Goal: Communication & Community: Answer question/provide support

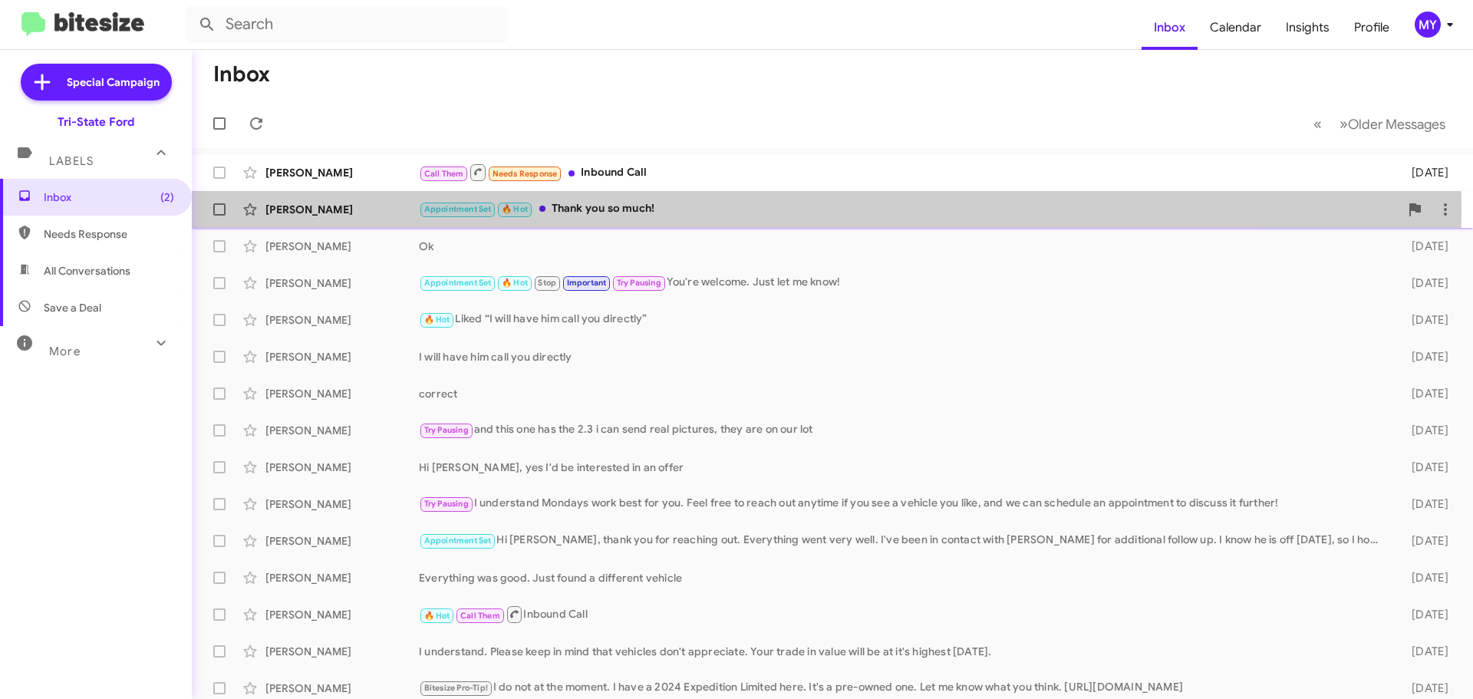
click at [674, 211] on div "Appointment Set 🔥 Hot Thank you so much!" at bounding box center [909, 209] width 980 height 18
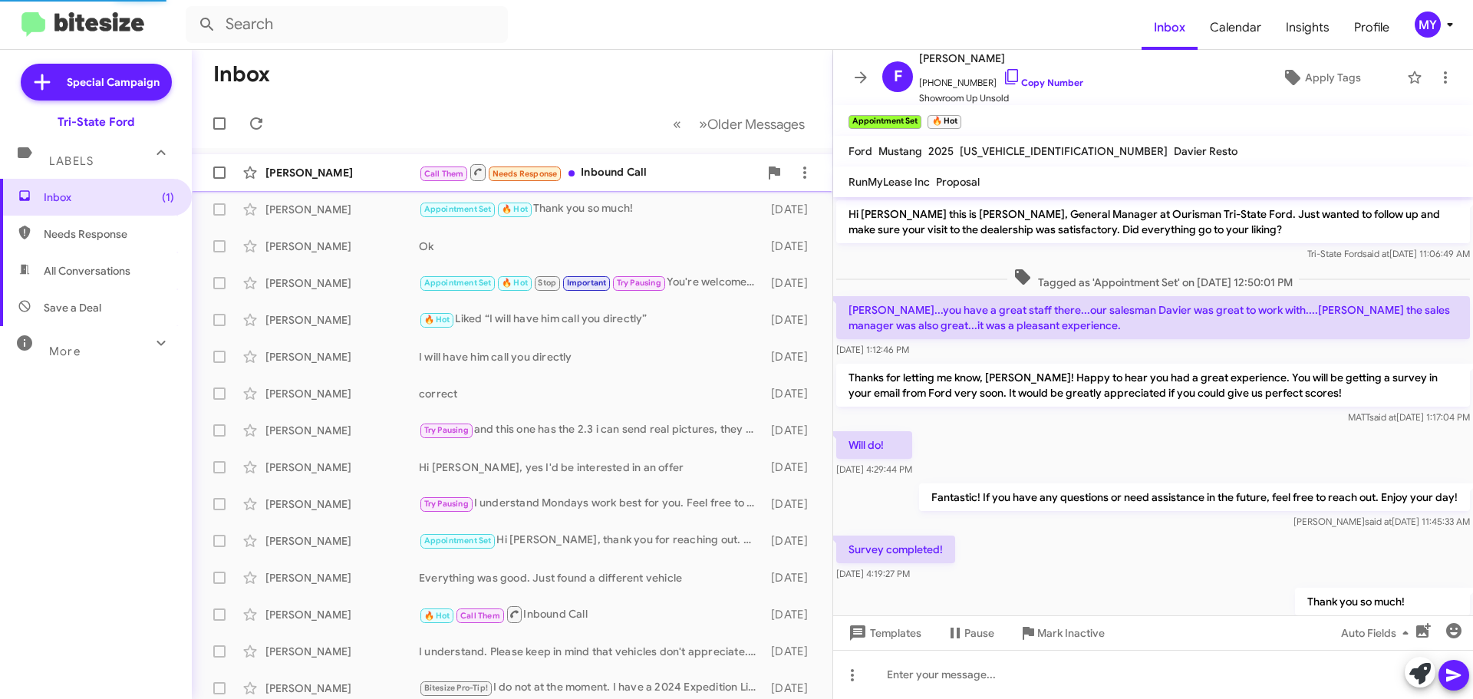
scroll to position [21, 0]
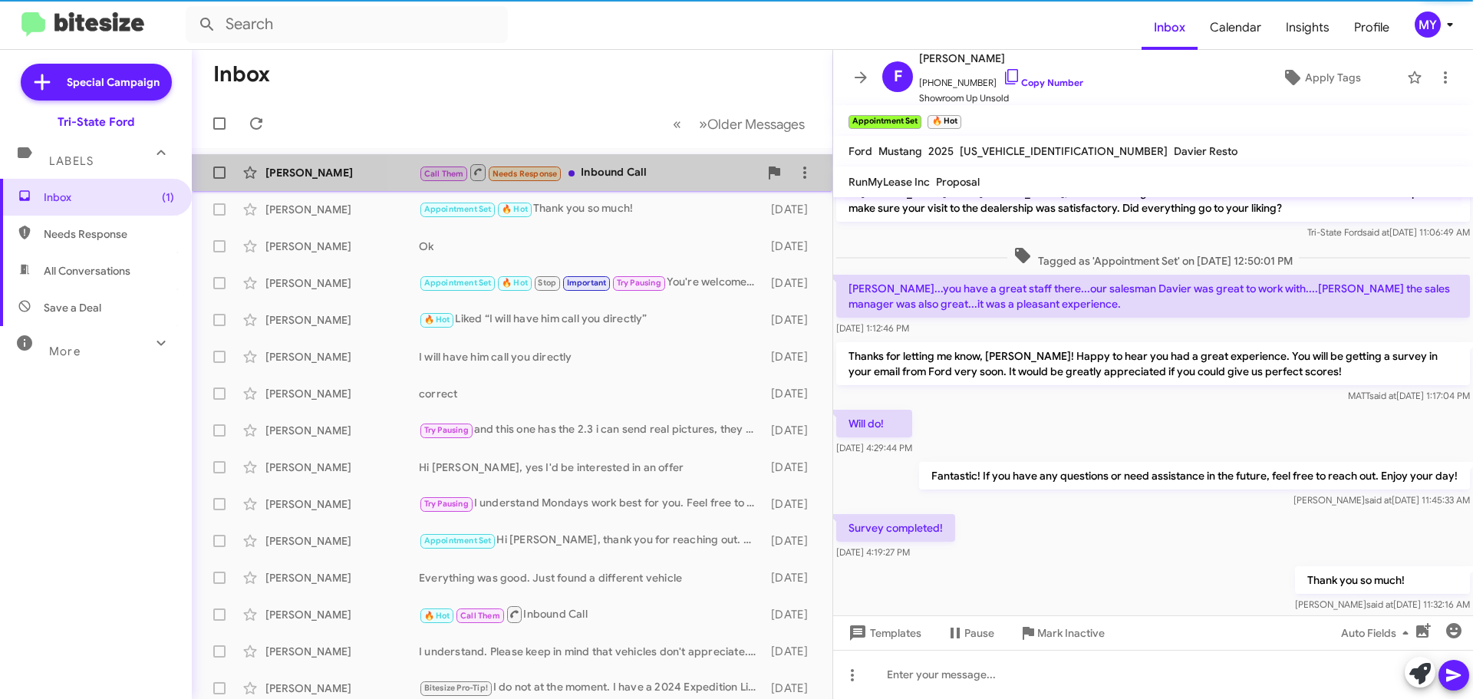
click at [651, 166] on div "Call Them Needs Response Inbound Call" at bounding box center [589, 172] width 340 height 19
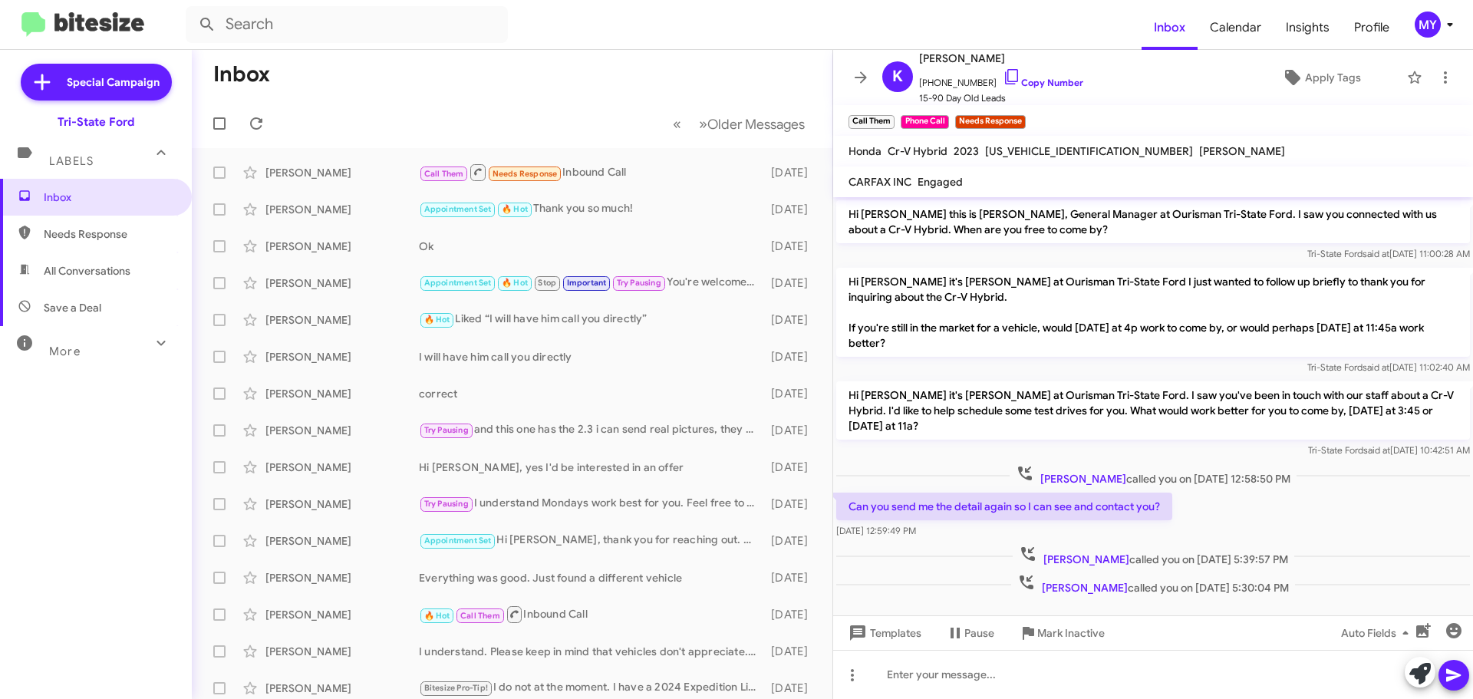
click at [74, 274] on span "All Conversations" at bounding box center [87, 270] width 87 height 15
type input "in:all-conversations"
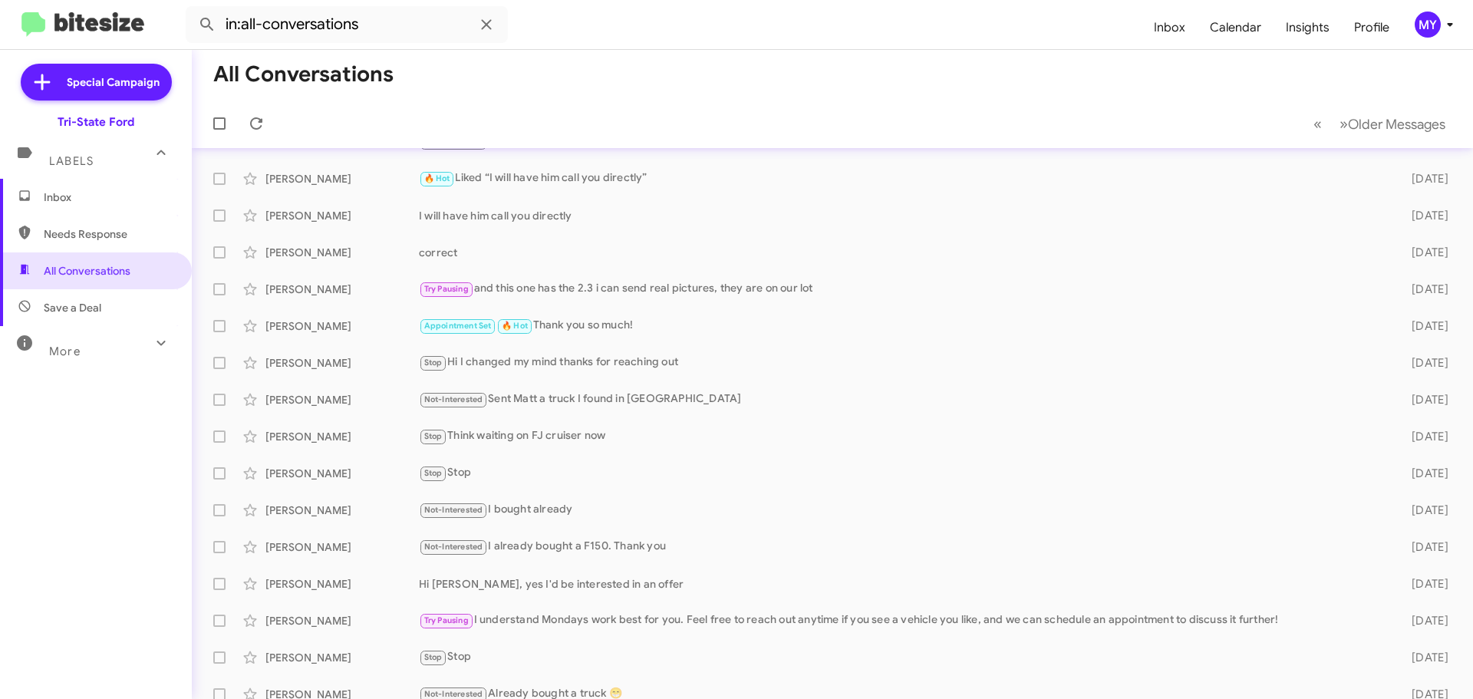
scroll to position [38, 0]
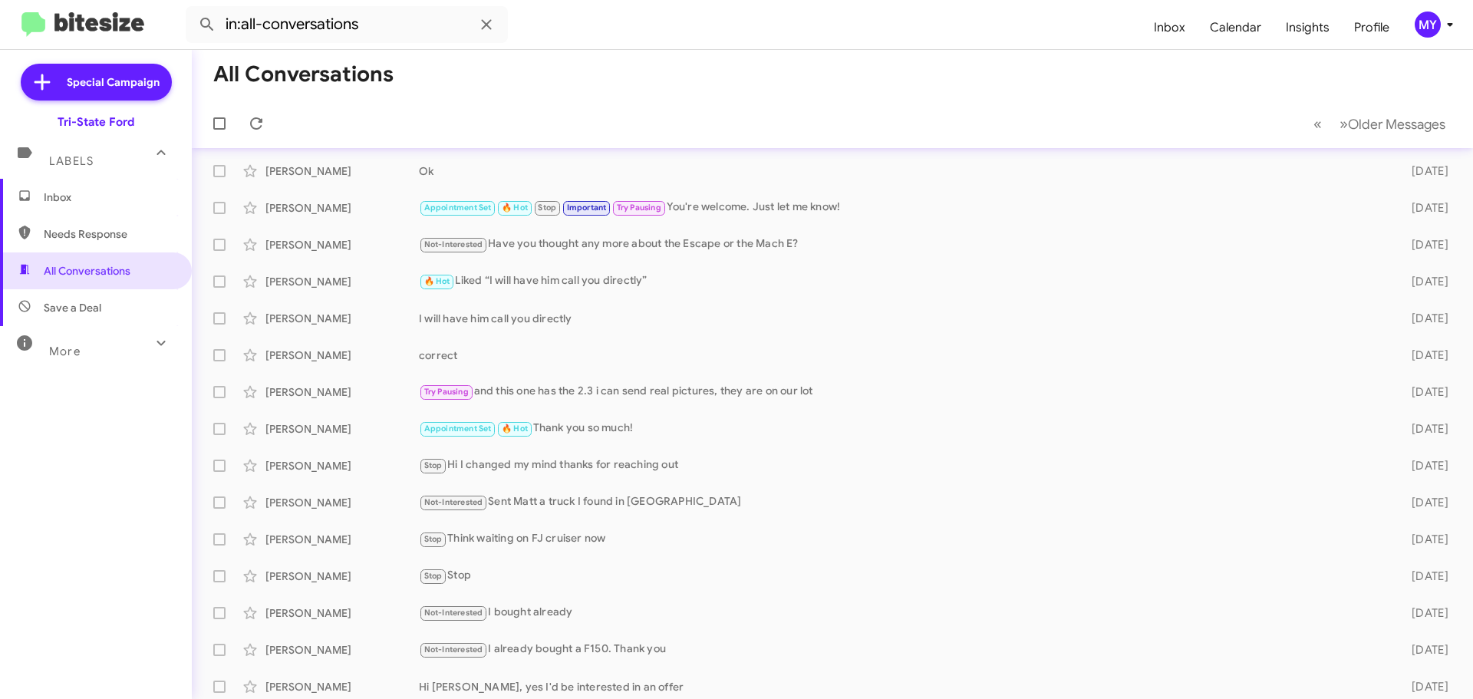
click at [87, 203] on span "Inbox" at bounding box center [109, 196] width 130 height 15
